Goal: Transaction & Acquisition: Purchase product/service

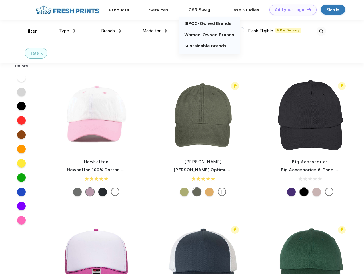
scroll to position [0, 0]
click at [291, 10] on link "Add your Logo Design Tool" at bounding box center [292, 10] width 47 height 10
click at [0, 0] on div "Design Tool" at bounding box center [0, 0] width 0 height 0
click at [307, 9] on link "Add your Logo Design Tool" at bounding box center [292, 10] width 47 height 10
click at [27, 31] on div "Filter" at bounding box center [31, 31] width 12 height 7
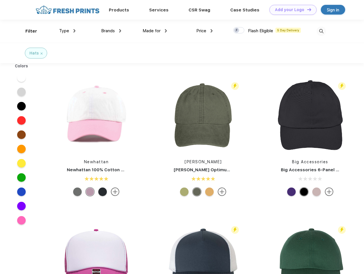
click at [67, 31] on span "Type" at bounding box center [64, 30] width 10 height 5
click at [111, 31] on span "Brands" at bounding box center [108, 30] width 14 height 5
click at [155, 31] on span "Made for" at bounding box center [152, 30] width 18 height 5
click at [205, 31] on span "Price" at bounding box center [201, 30] width 10 height 5
click at [239, 31] on div at bounding box center [238, 30] width 11 height 6
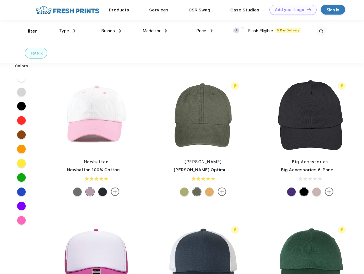
click at [237, 31] on input "checkbox" at bounding box center [235, 29] width 4 height 4
click at [321, 31] on img at bounding box center [321, 31] width 9 height 9
